Goal: Task Accomplishment & Management: Use online tool/utility

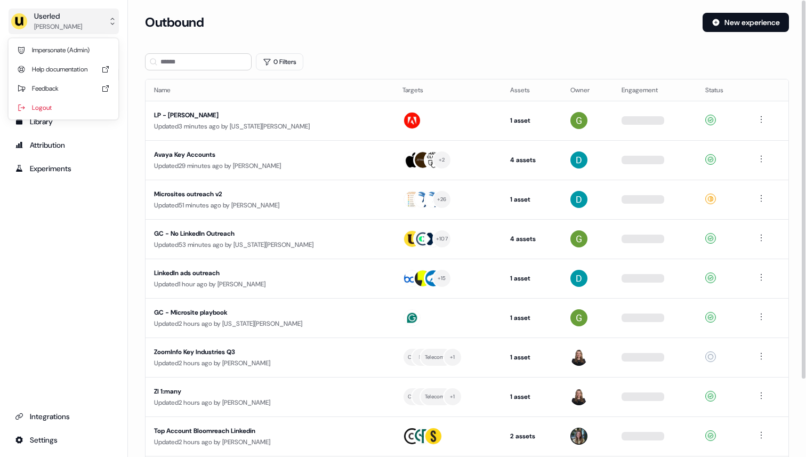
click at [93, 25] on button "Userled [PERSON_NAME]" at bounding box center [64, 22] width 110 height 26
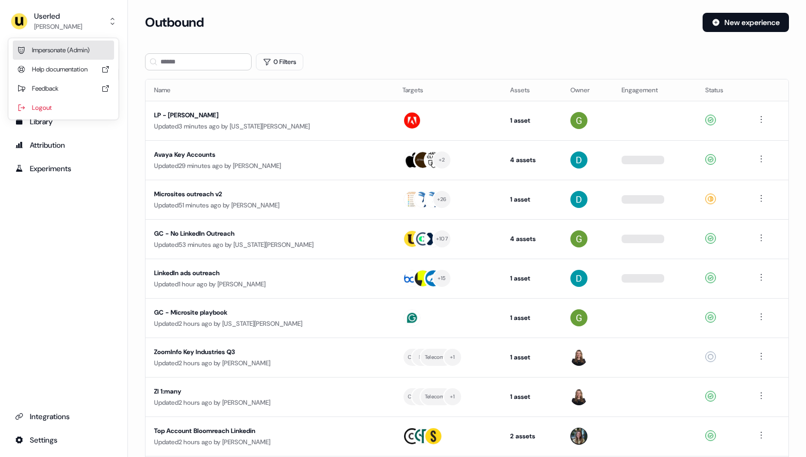
click at [78, 51] on div "Impersonate (Admin)" at bounding box center [63, 49] width 101 height 19
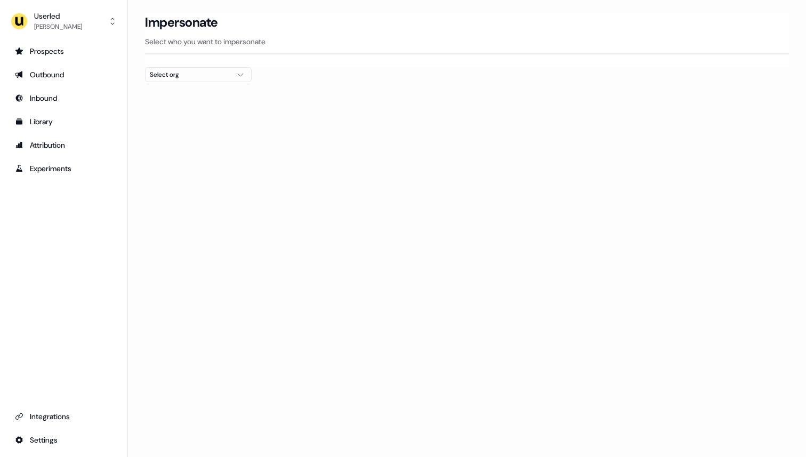
click at [181, 71] on div "Select org" at bounding box center [190, 74] width 80 height 11
type input "****"
click at [183, 112] on div "Canva" at bounding box center [197, 112] width 105 height 17
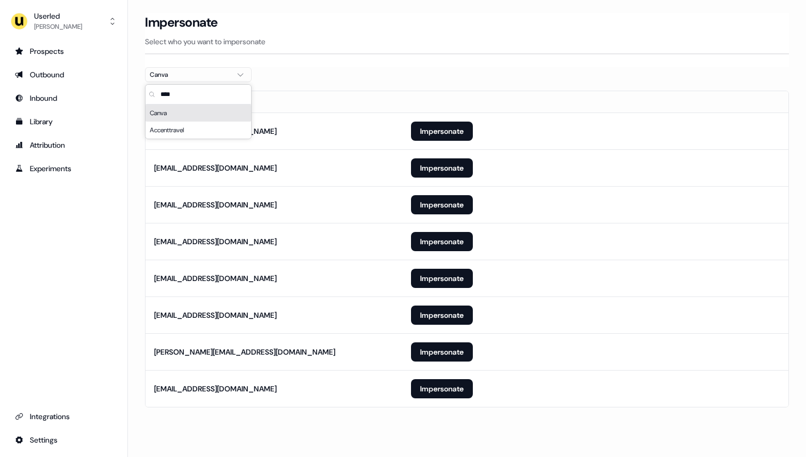
click at [332, 42] on p "Select who you want to impersonate" at bounding box center [467, 41] width 644 height 11
click at [431, 130] on button "Impersonate" at bounding box center [442, 130] width 62 height 19
